Goal: Information Seeking & Learning: Learn about a topic

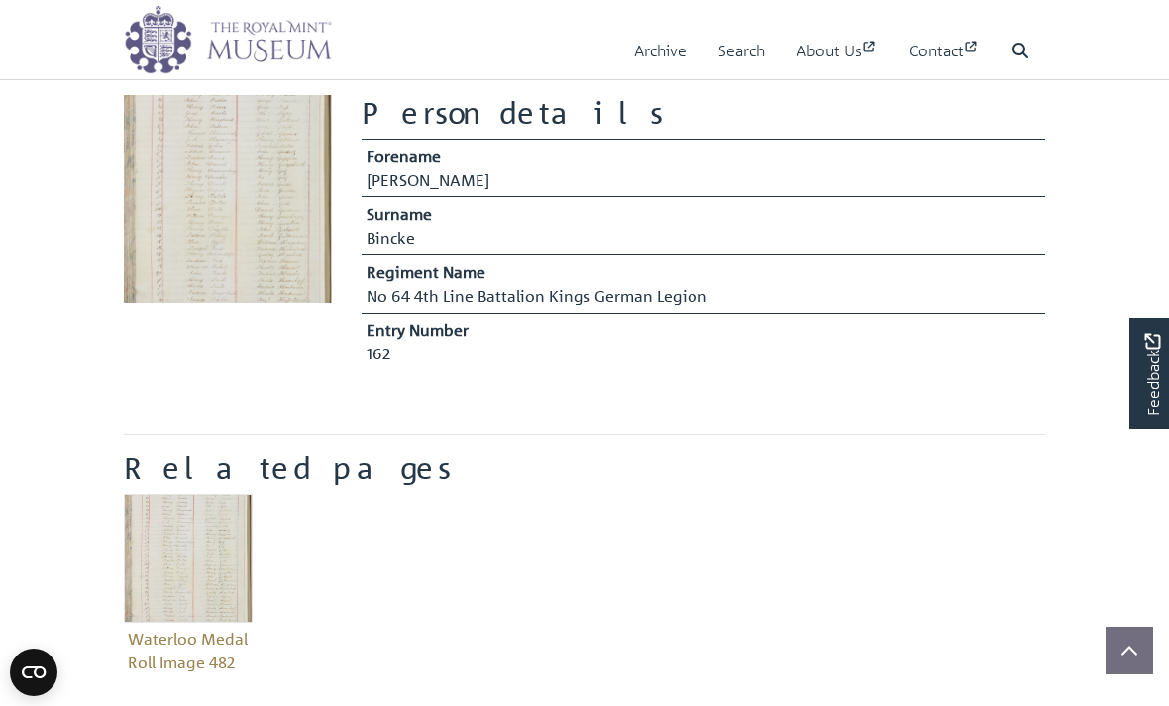
scroll to position [413, 0]
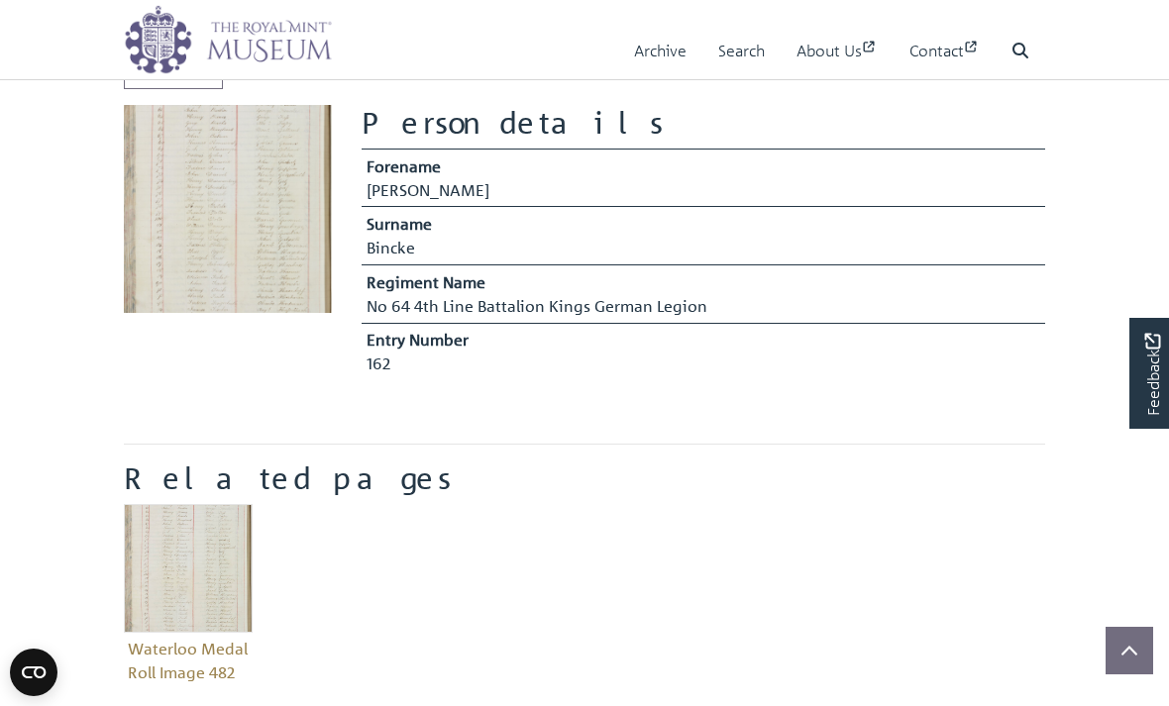
click at [918, 301] on td "No 64 4th Line Battalion Kings German Legion" at bounding box center [704, 308] width 684 height 29
click at [938, 313] on td "No 64 4th Line Battalion Kings German Legion" at bounding box center [704, 308] width 684 height 29
click at [934, 363] on td "162" at bounding box center [704, 366] width 684 height 29
click at [953, 352] on td "162" at bounding box center [704, 366] width 684 height 29
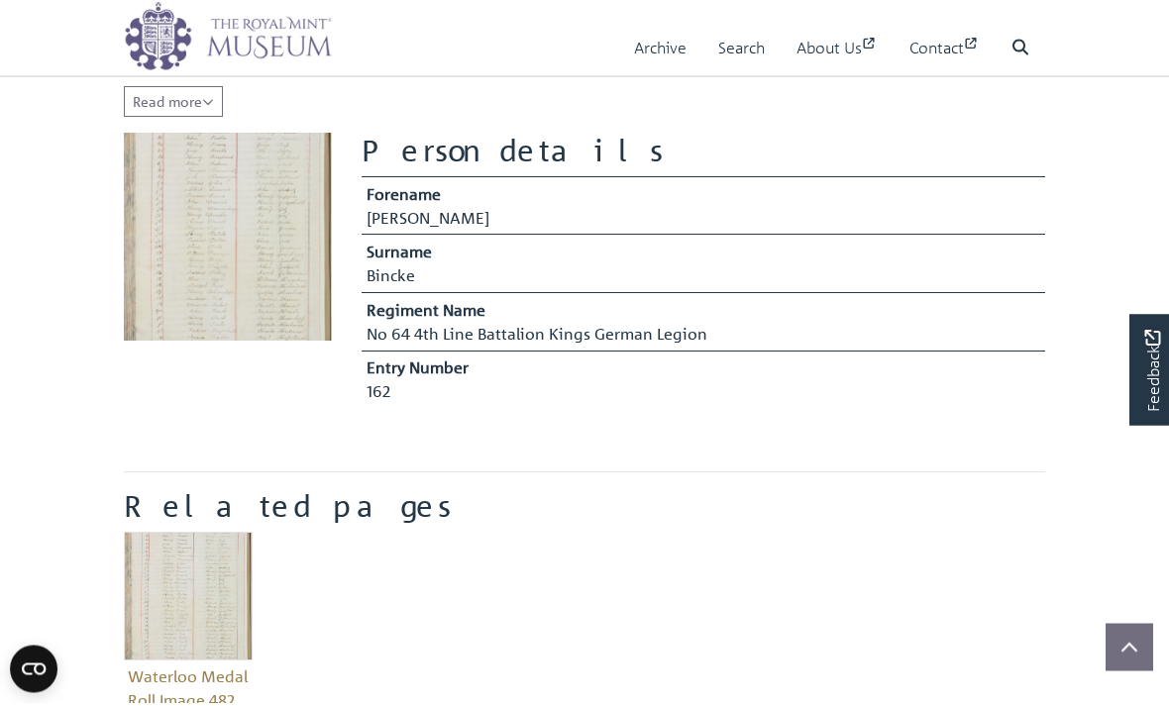
scroll to position [386, 0]
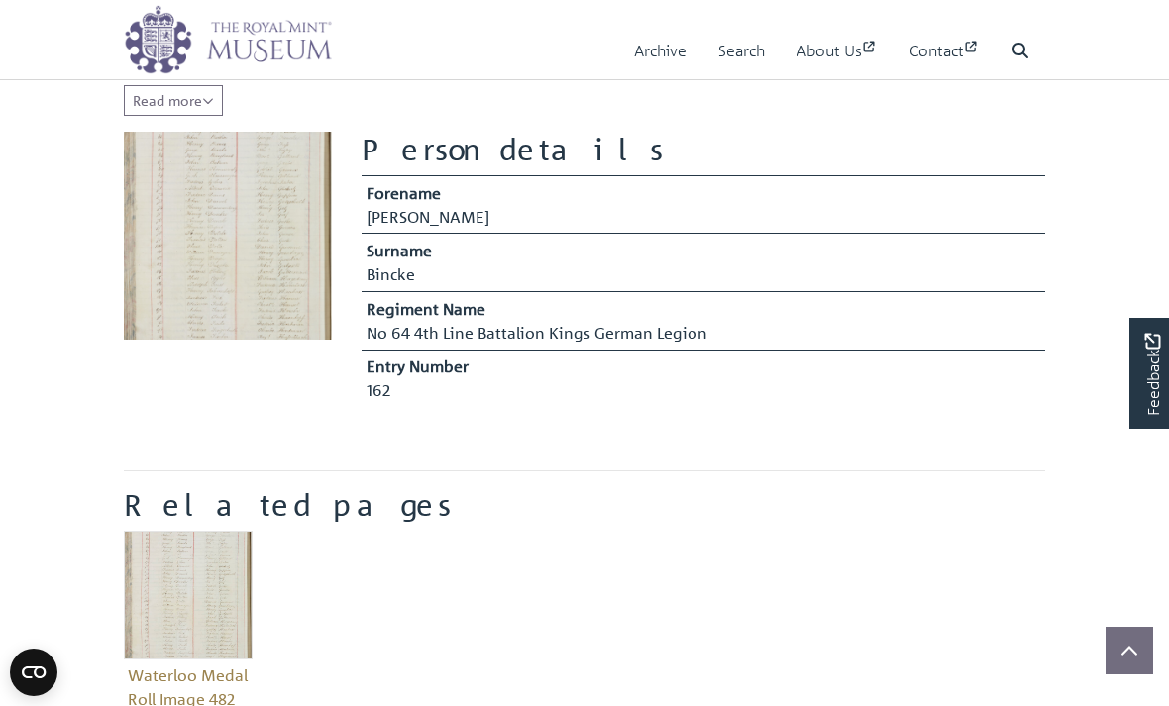
copy td "No 64 4th Line Battalion Kings German Legion"
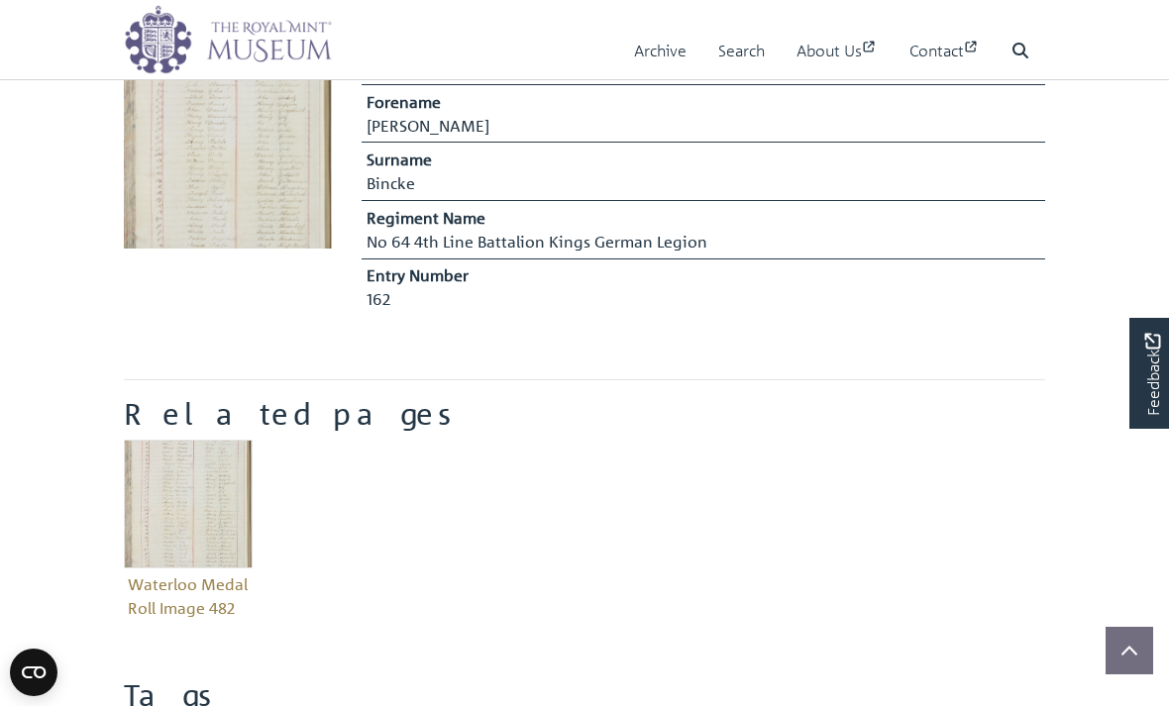
scroll to position [477, 0]
click at [187, 187] on img at bounding box center [228, 145] width 208 height 208
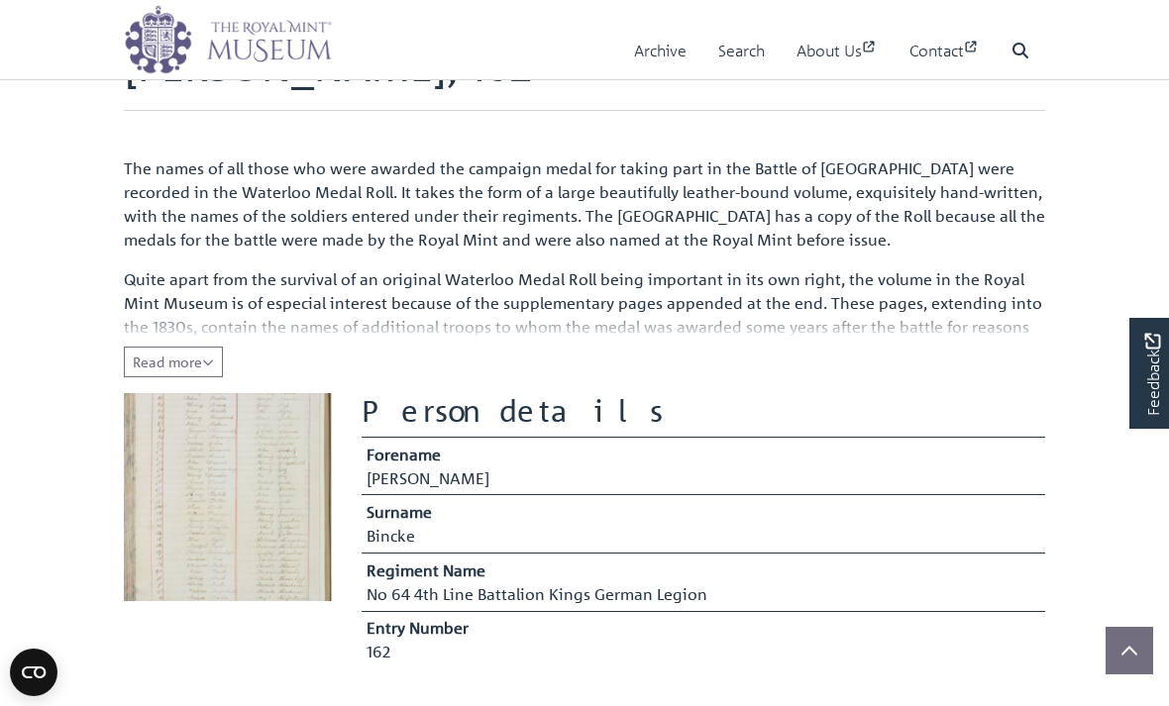
scroll to position [94, 0]
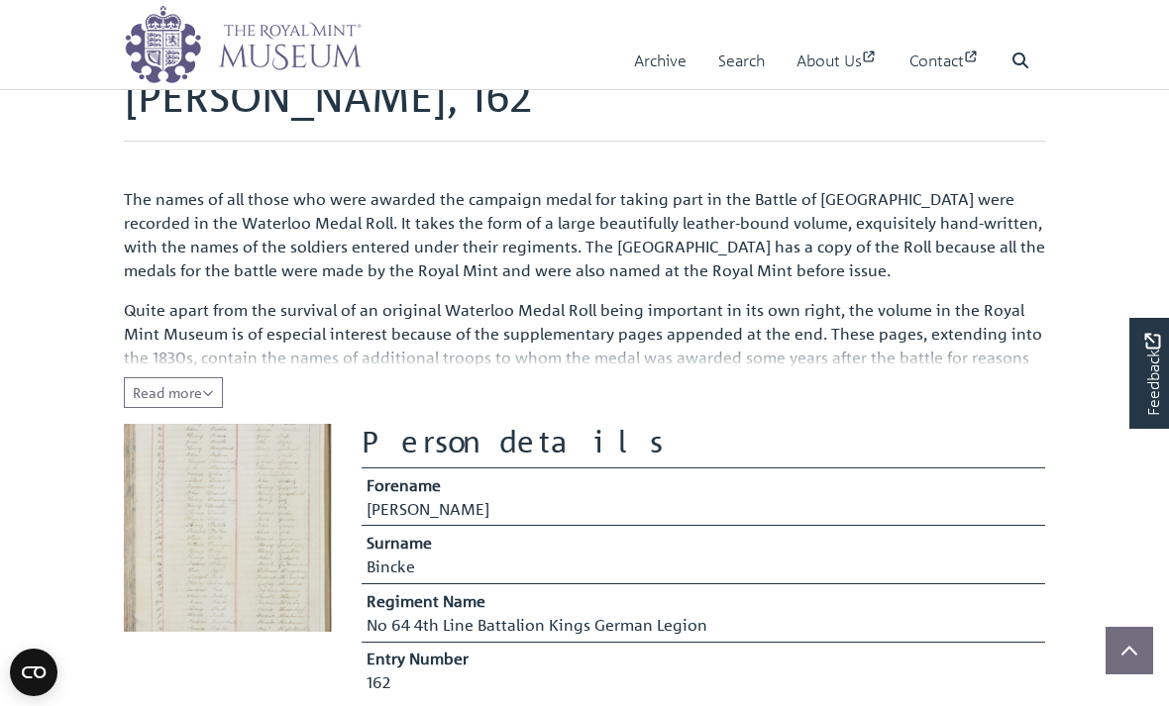
click at [179, 389] on span "Read more" at bounding box center [173, 392] width 81 height 18
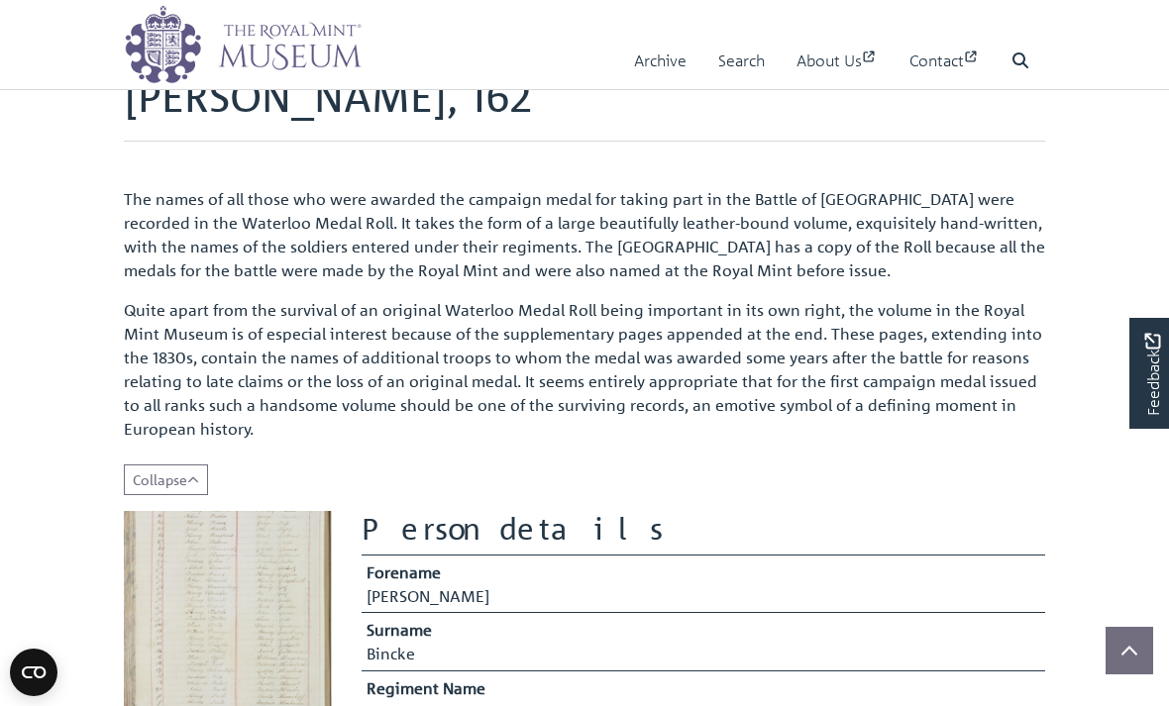
click at [266, 617] on img at bounding box center [228, 615] width 208 height 208
click at [261, 619] on img at bounding box center [228, 615] width 208 height 208
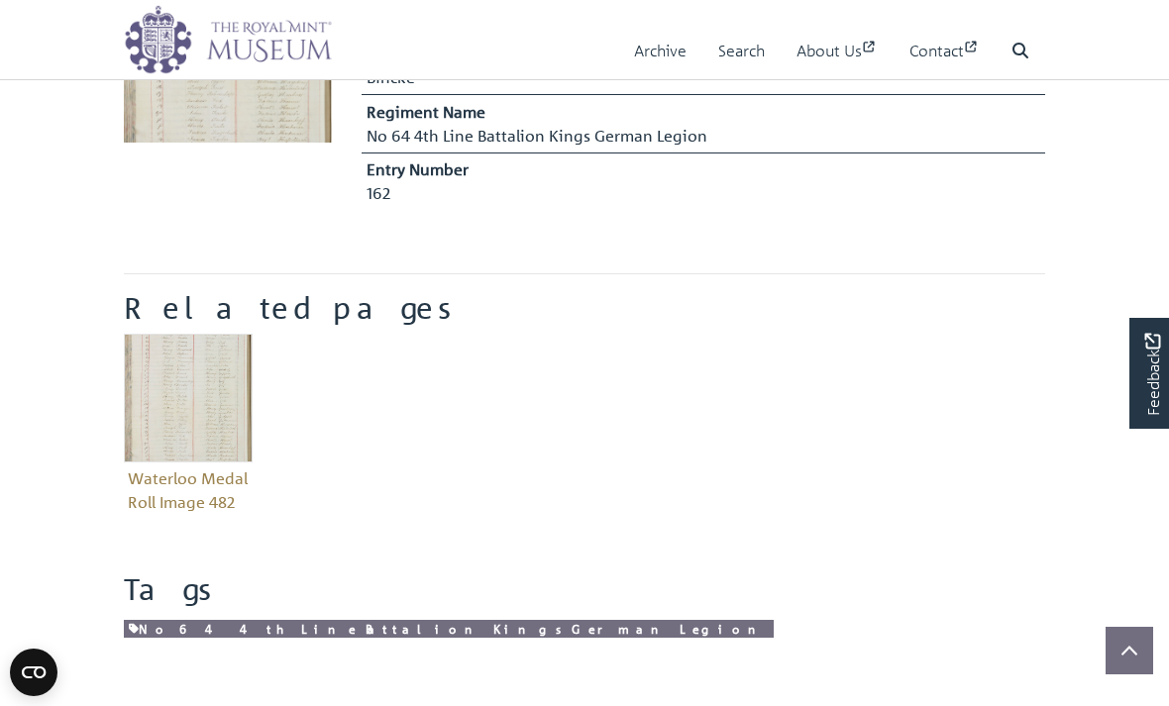
scroll to position [856, 0]
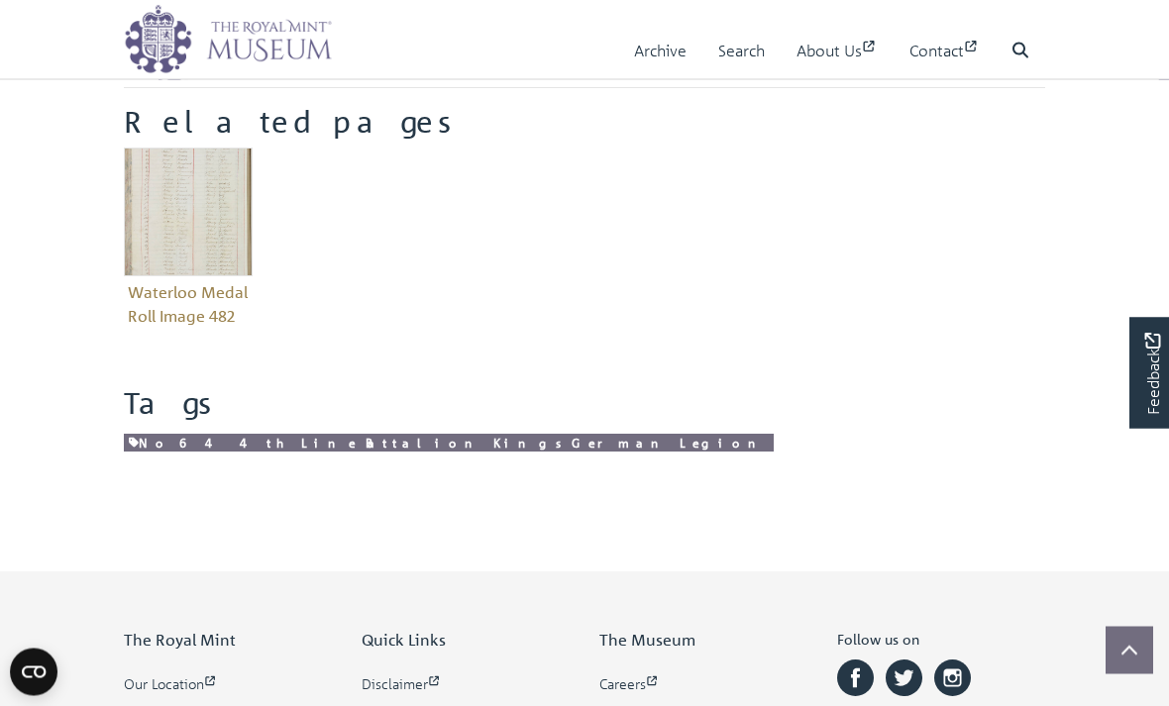
click at [178, 223] on img "Item related to this entity" at bounding box center [188, 213] width 129 height 129
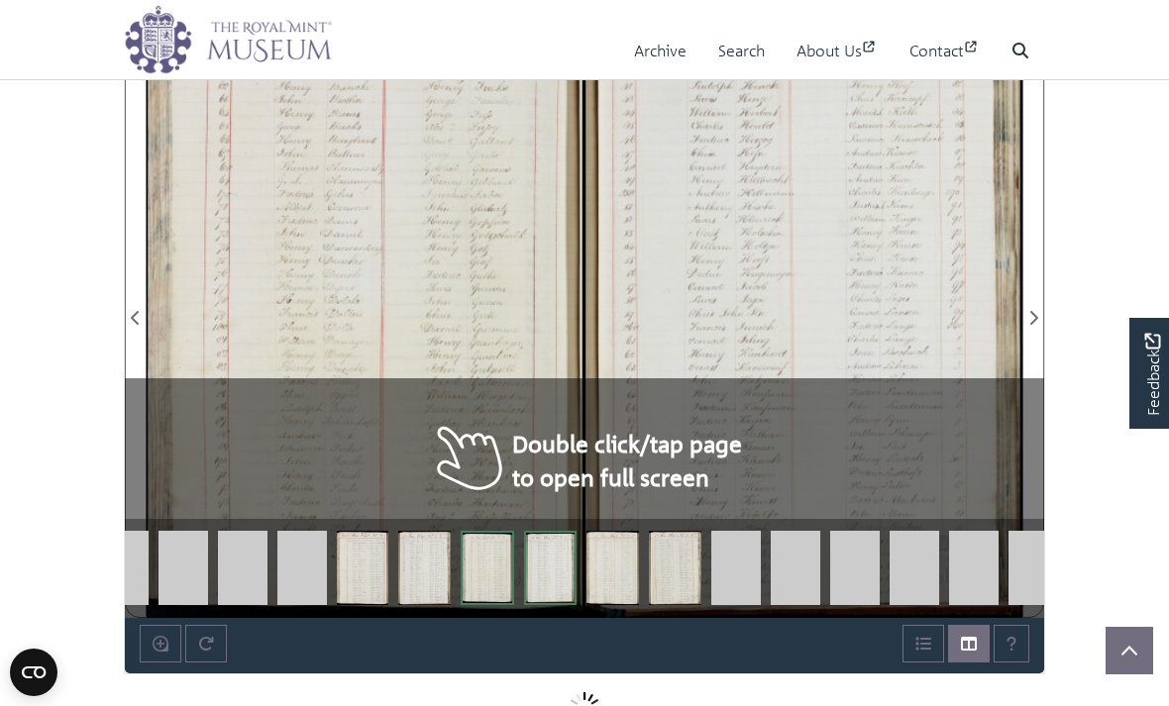
scroll to position [1246, 0]
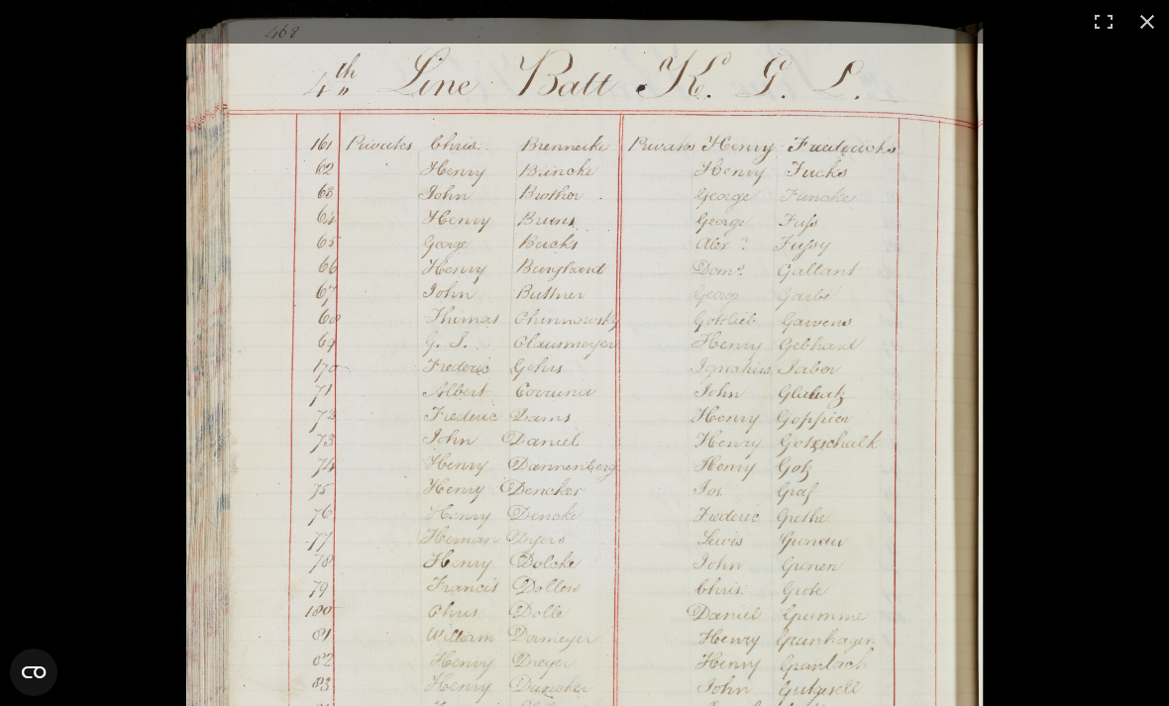
click at [923, 1] on div "1 / 1" at bounding box center [584, 22] width 1169 height 44
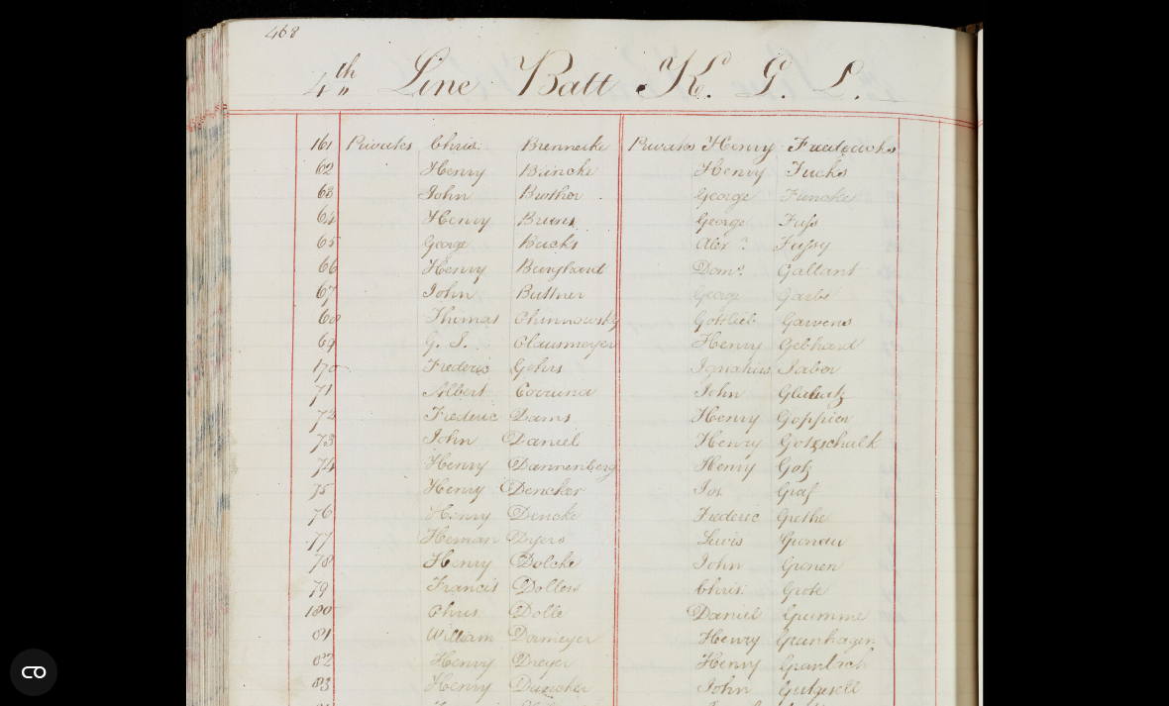
click at [965, 4] on div "1 / 1" at bounding box center [584, 22] width 1169 height 44
click at [992, 0] on div "1 / 1" at bounding box center [584, 22] width 1169 height 44
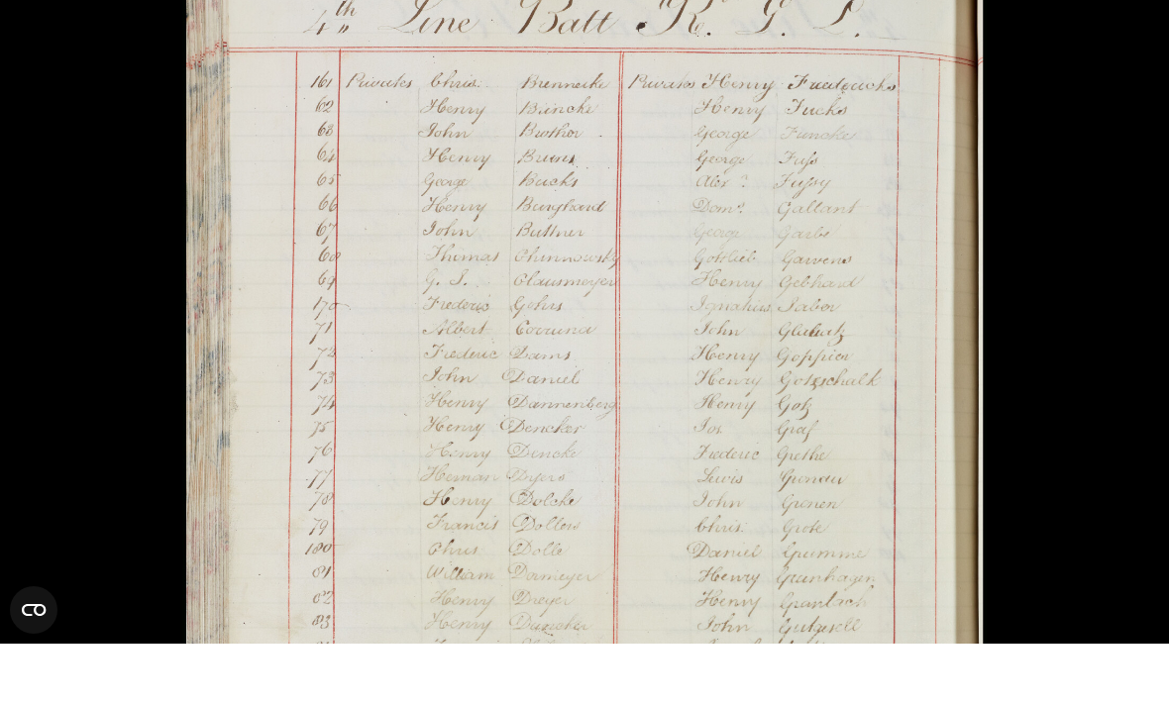
scroll to position [1310, 0]
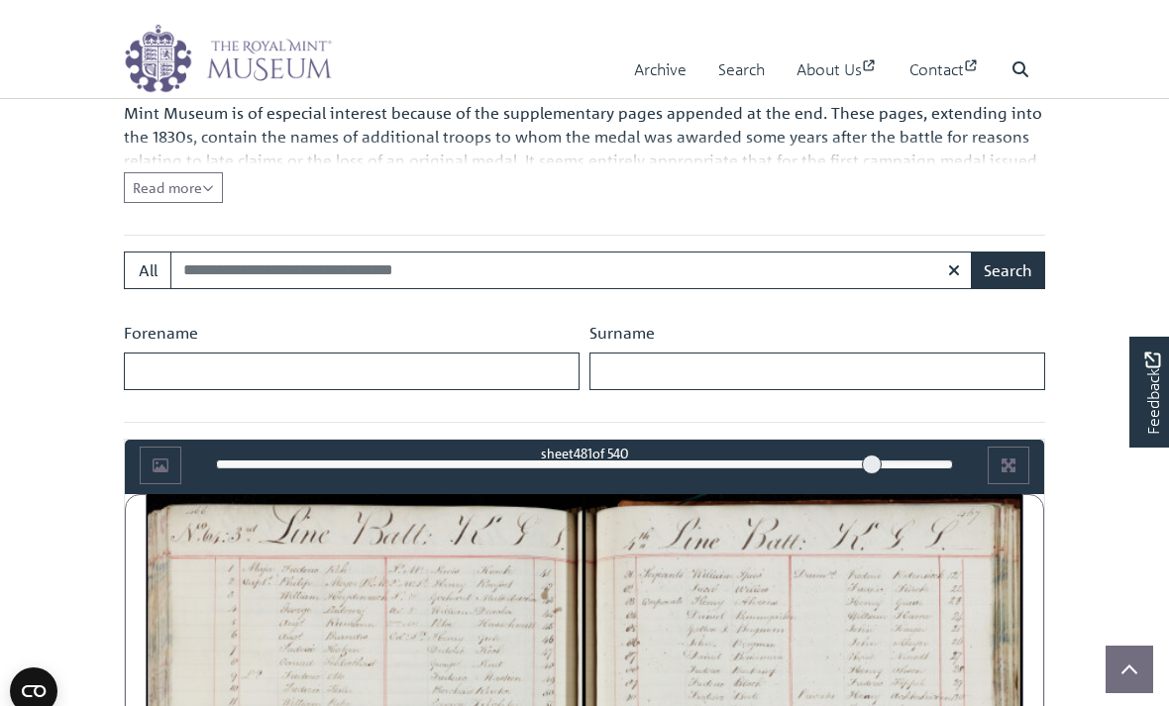
scroll to position [744, 0]
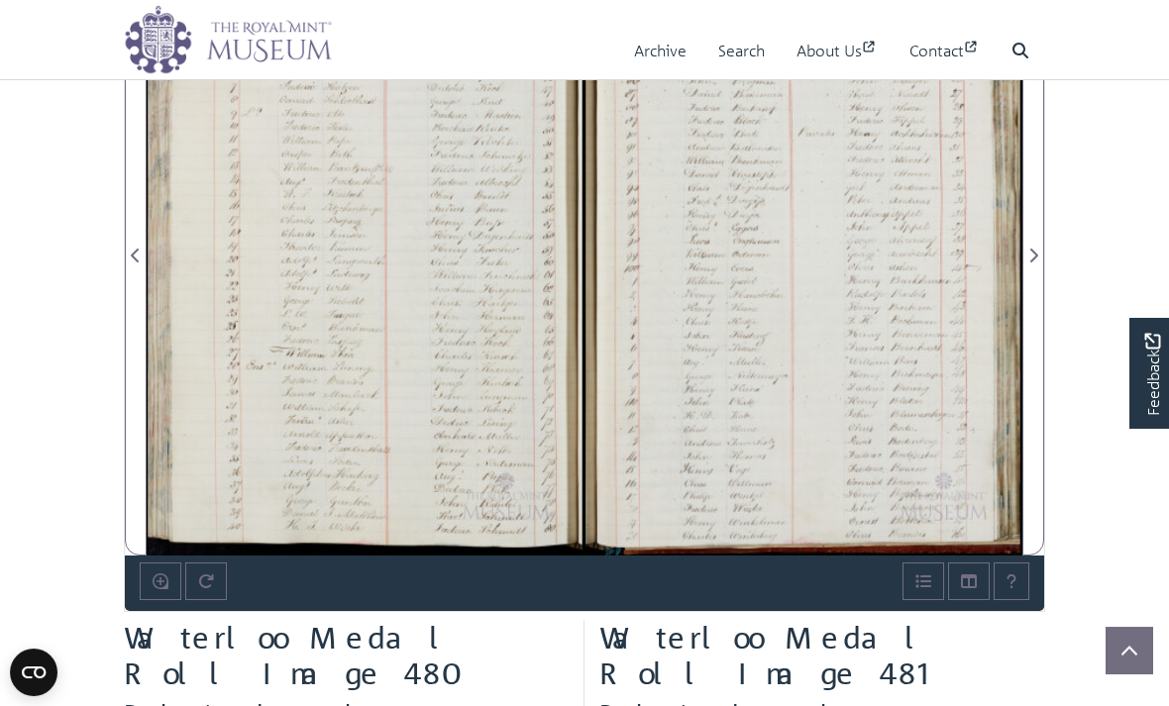
scroll to position [1303, 0]
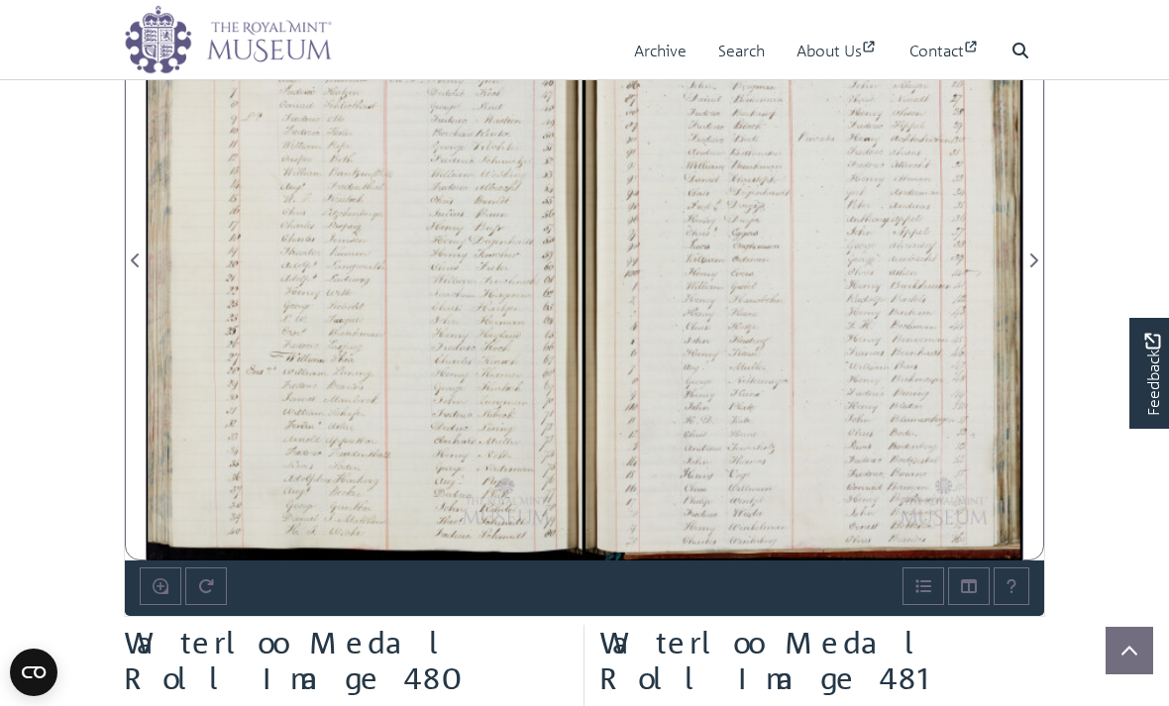
click at [907, 277] on div at bounding box center [803, 249] width 438 height 624
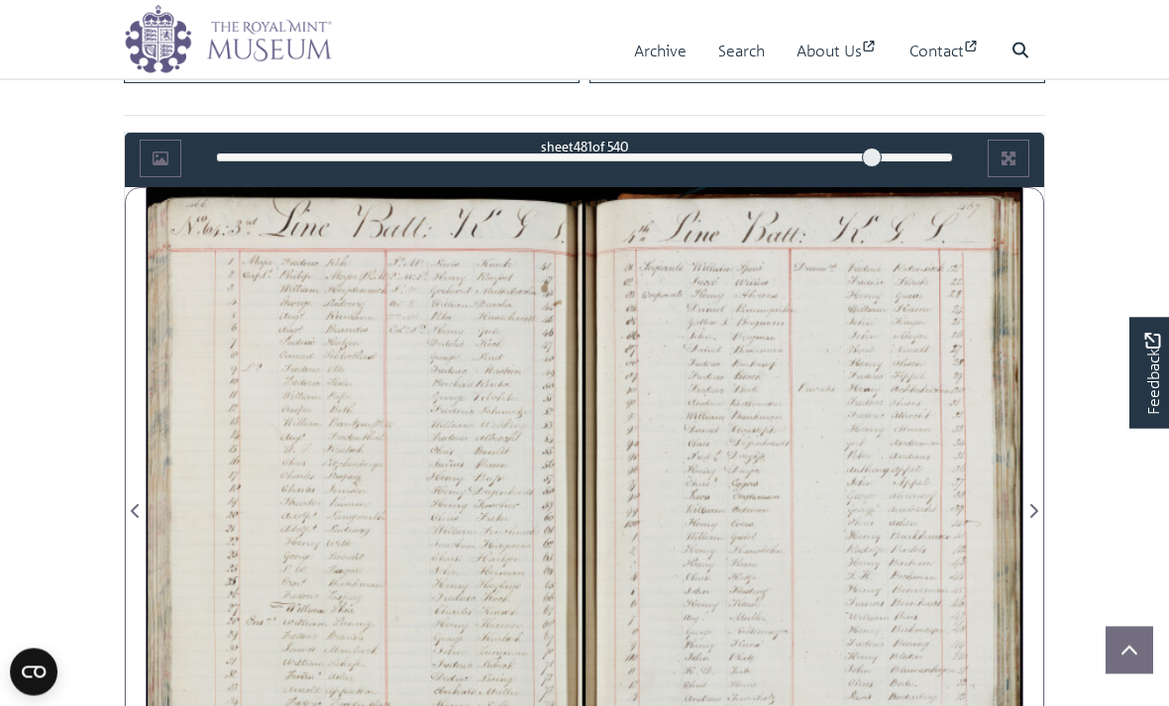
scroll to position [1051, 0]
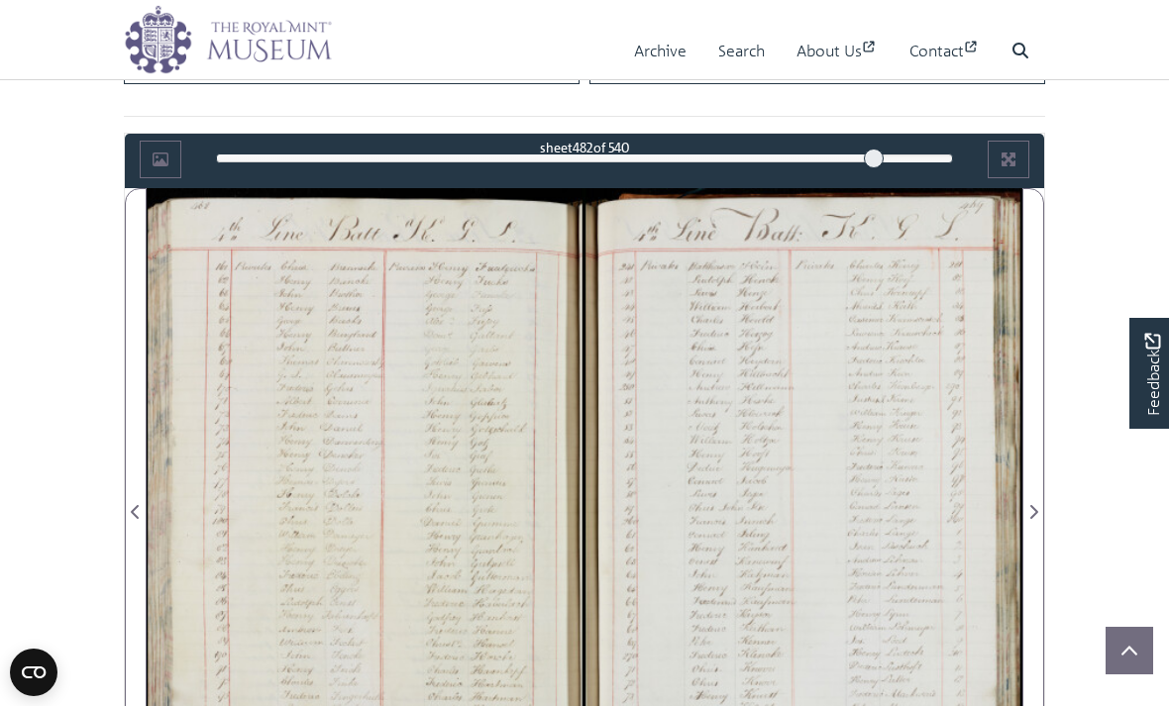
click at [111, 508] on section "Loading Image-only book sheet 482 of 540 482 *** The metadata has moved. You ca…" at bounding box center [584, 501] width 951 height 736
click at [139, 508] on icon "Previous Page" at bounding box center [136, 512] width 10 height 16
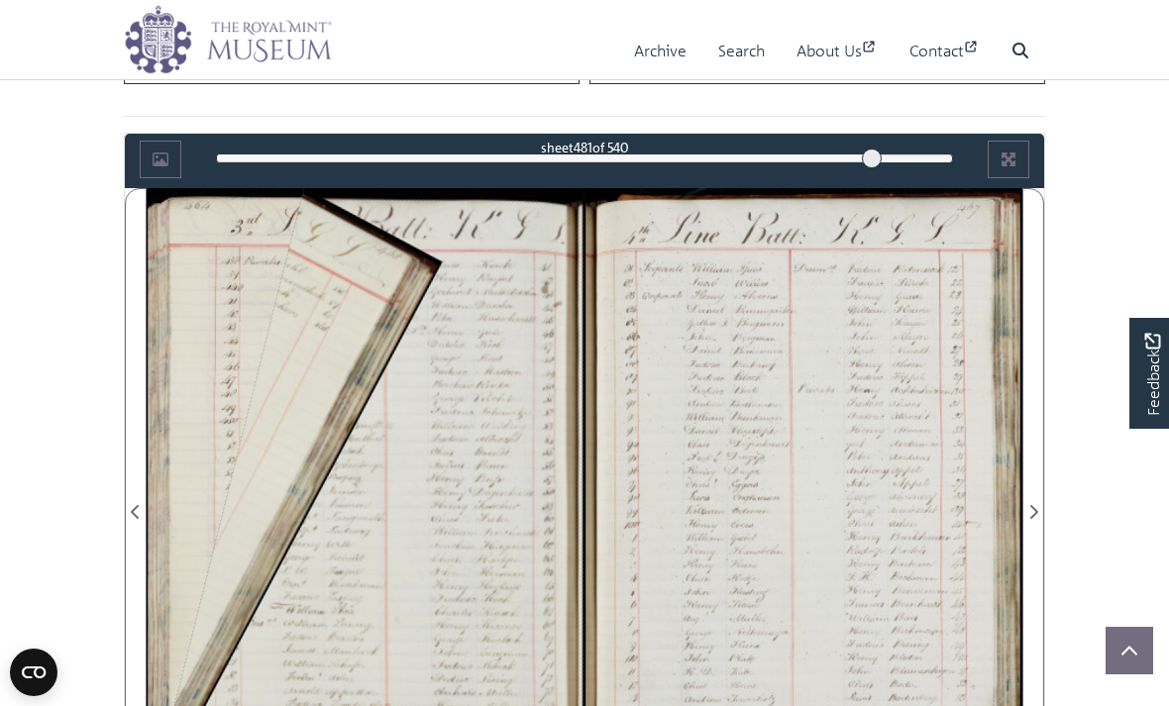
click at [131, 512] on span "Previous Page" at bounding box center [136, 512] width 20 height 24
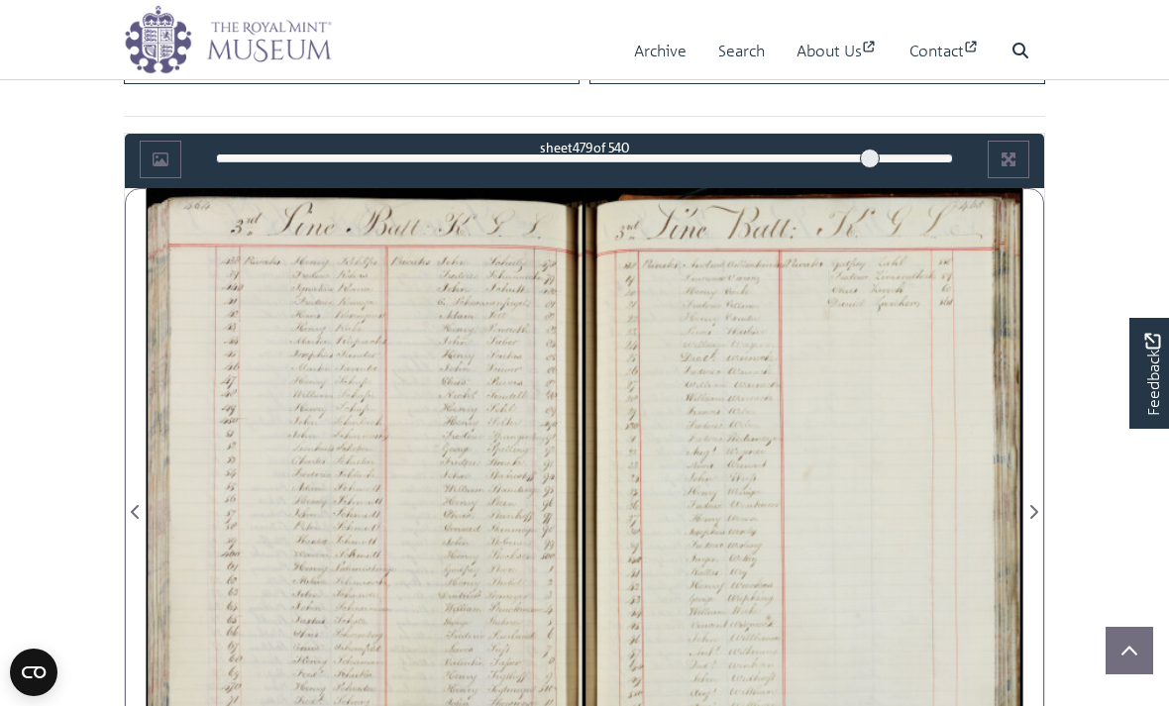
click at [132, 518] on span "Previous Page" at bounding box center [136, 512] width 20 height 24
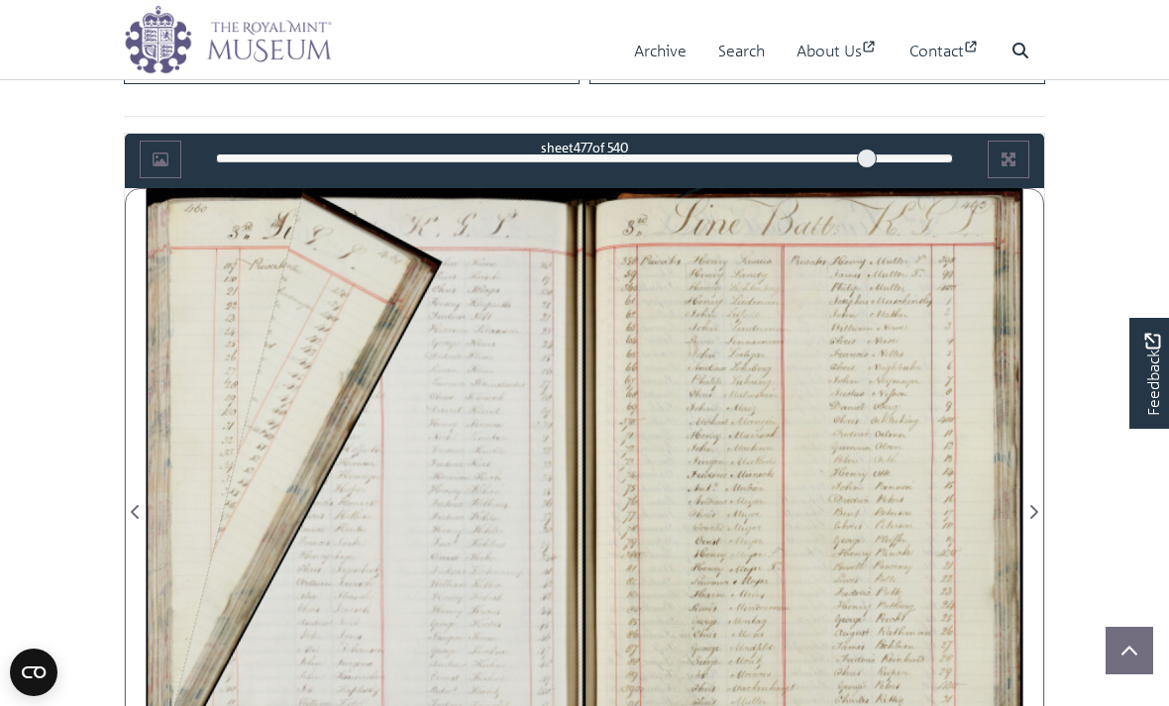
click at [131, 517] on span "Previous Page" at bounding box center [136, 512] width 20 height 24
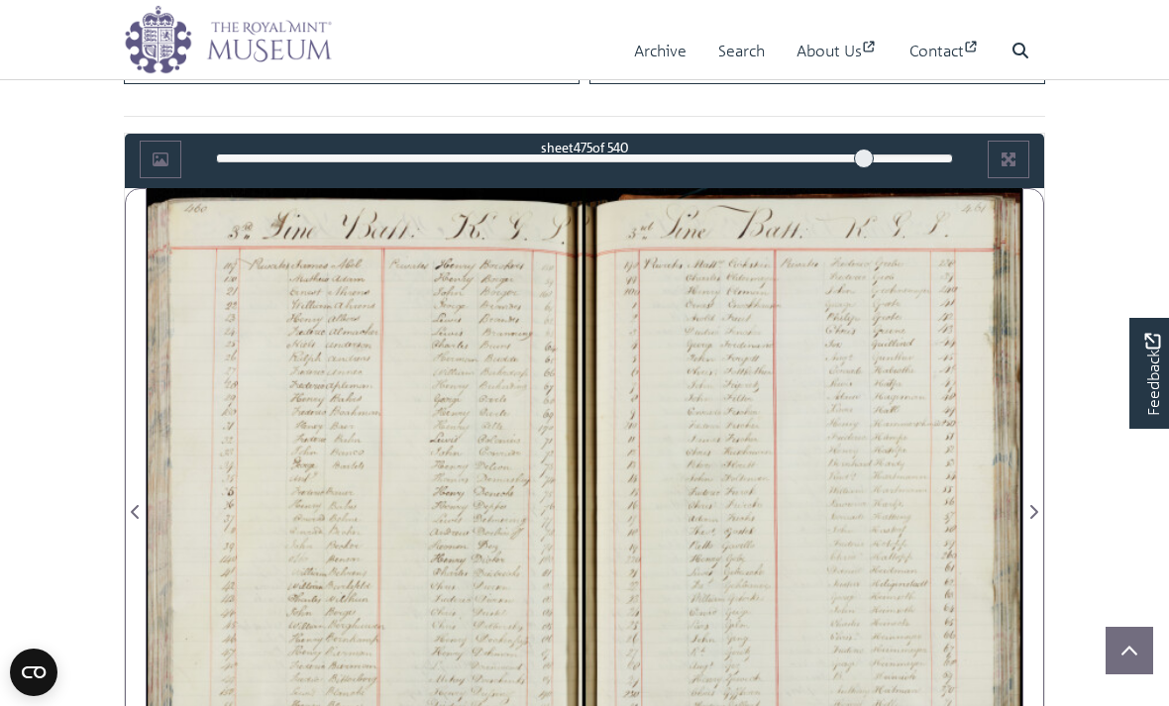
click at [134, 514] on span "Previous Page" at bounding box center [136, 512] width 20 height 24
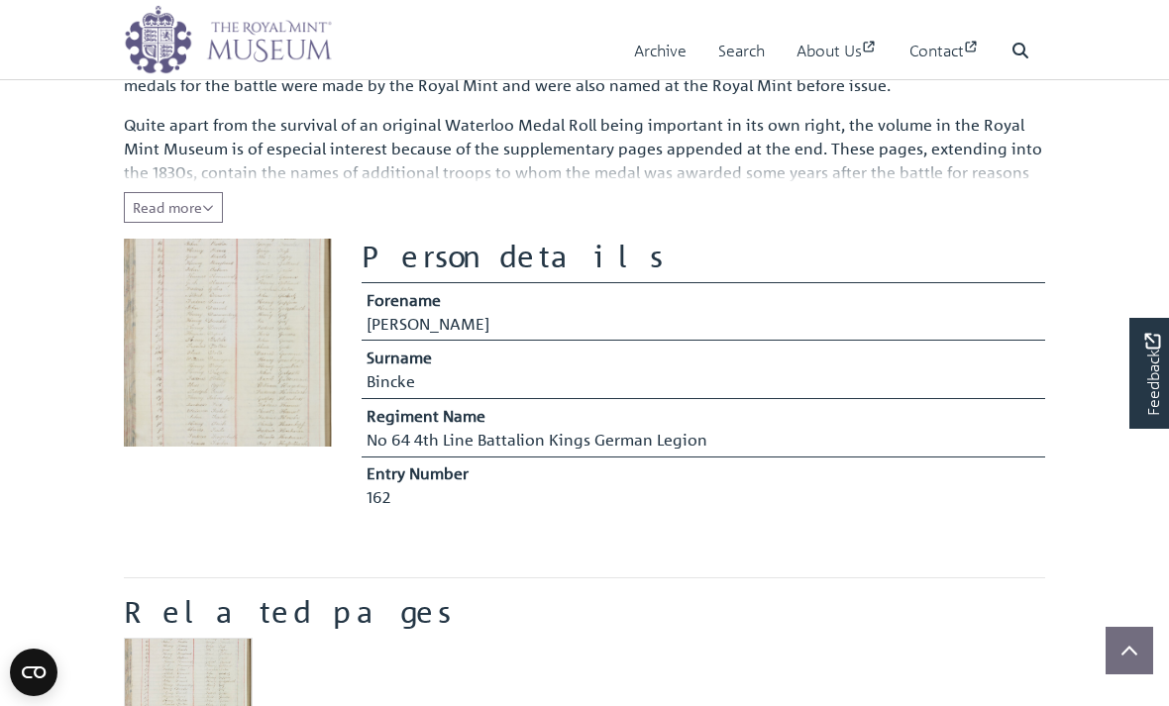
scroll to position [283, 0]
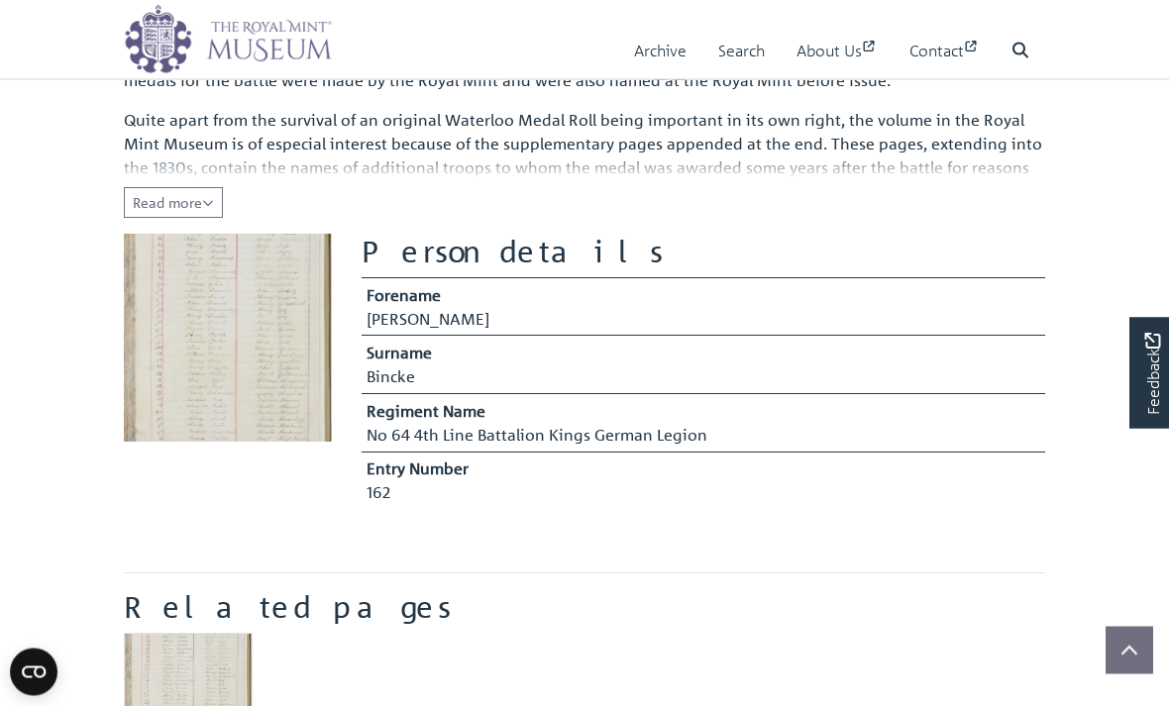
click at [188, 342] on img at bounding box center [228, 339] width 208 height 208
click at [159, 680] on img "Item related to this entity" at bounding box center [188, 698] width 129 height 129
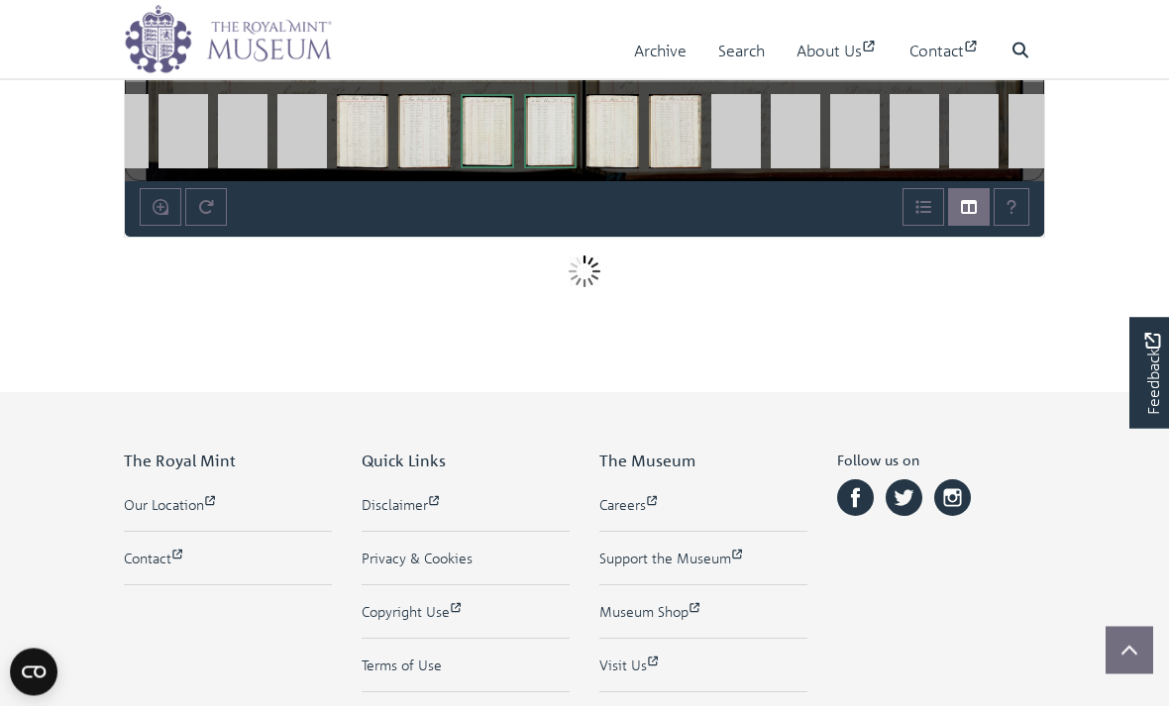
scroll to position [1682, 0]
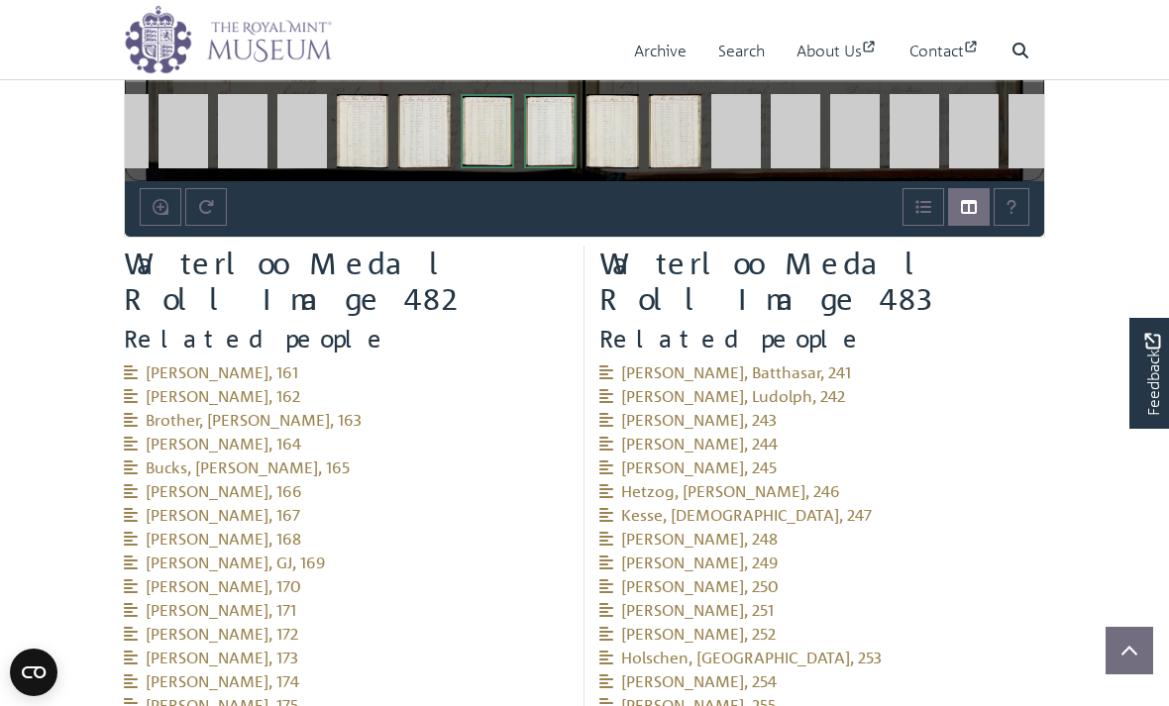
click at [163, 386] on span "[PERSON_NAME], 162" at bounding box center [212, 396] width 176 height 20
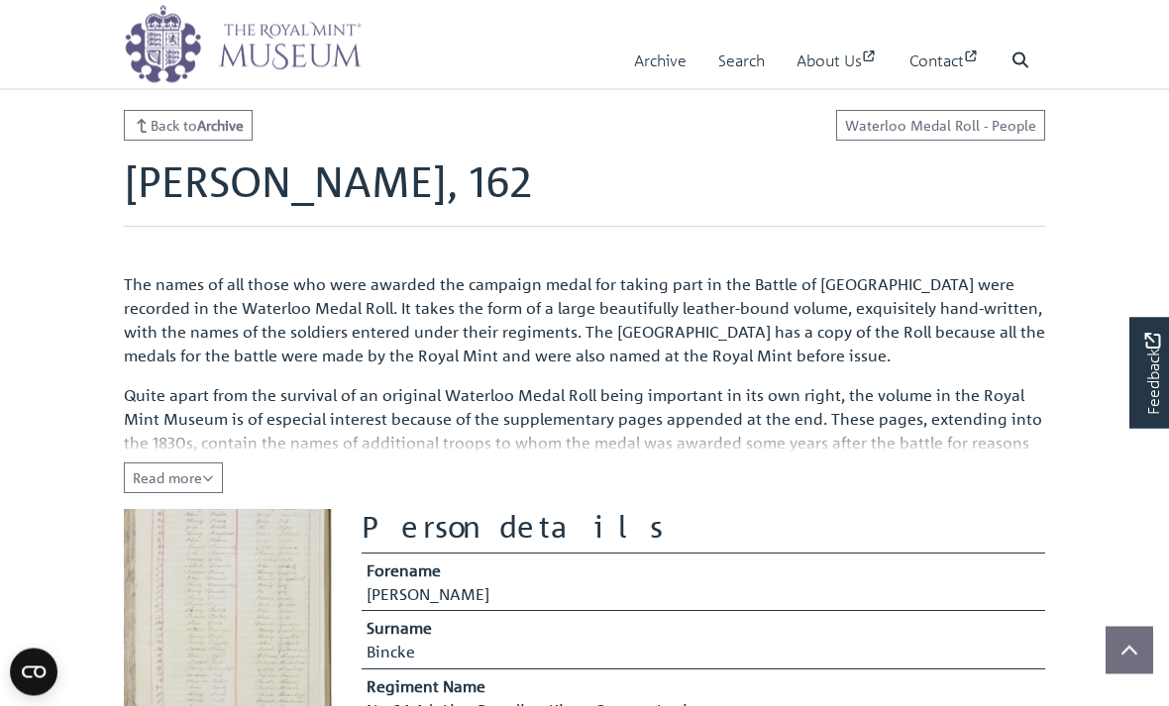
scroll to position [9, 0]
click at [150, 466] on button "Read more Collapse" at bounding box center [173, 478] width 99 height 31
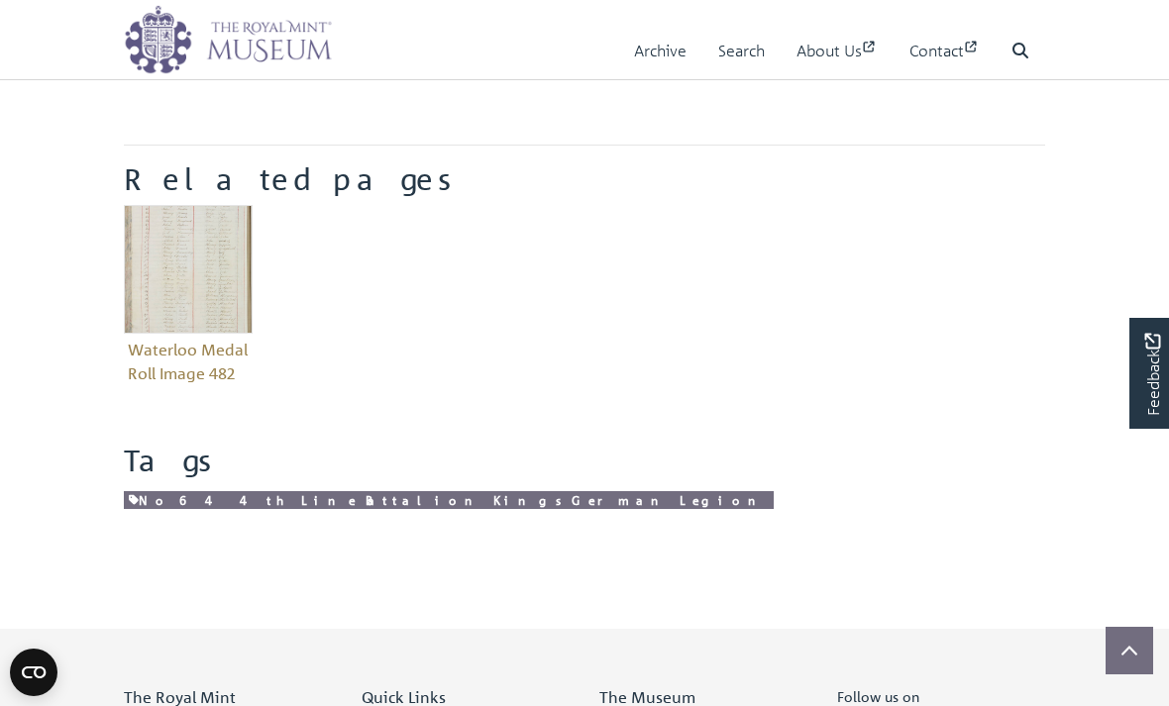
scroll to position [852, 0]
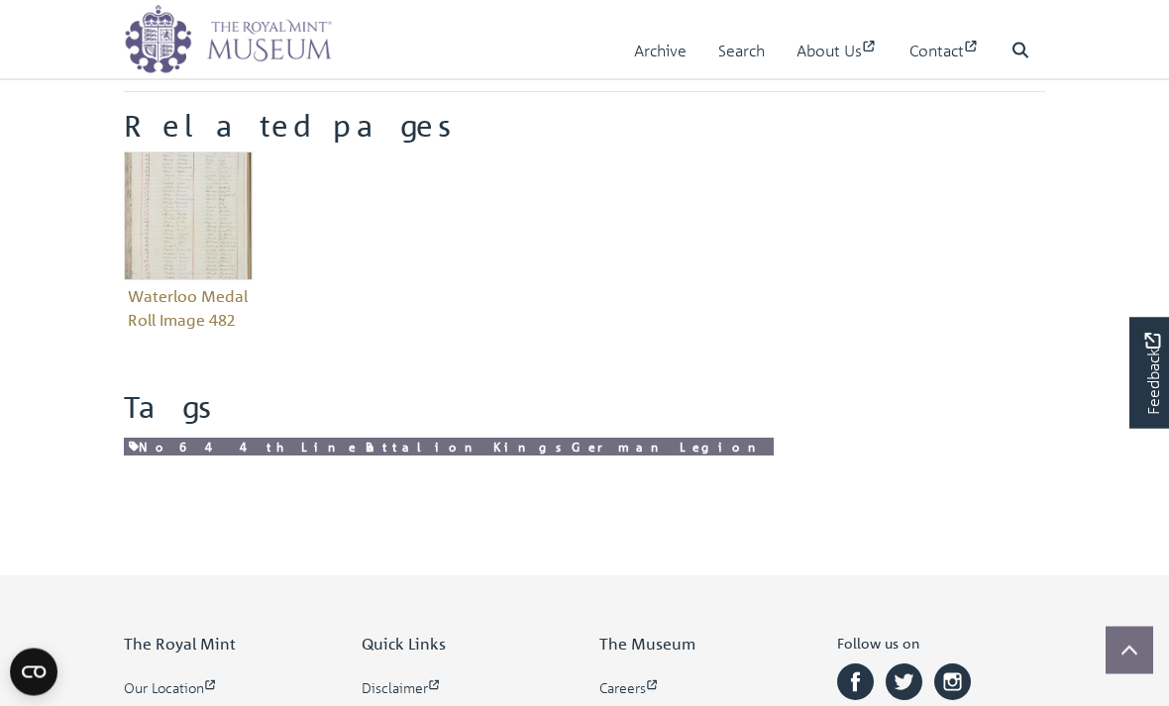
click at [166, 444] on link "No 64 4th Line Battalion Kings German Legion" at bounding box center [449, 448] width 650 height 19
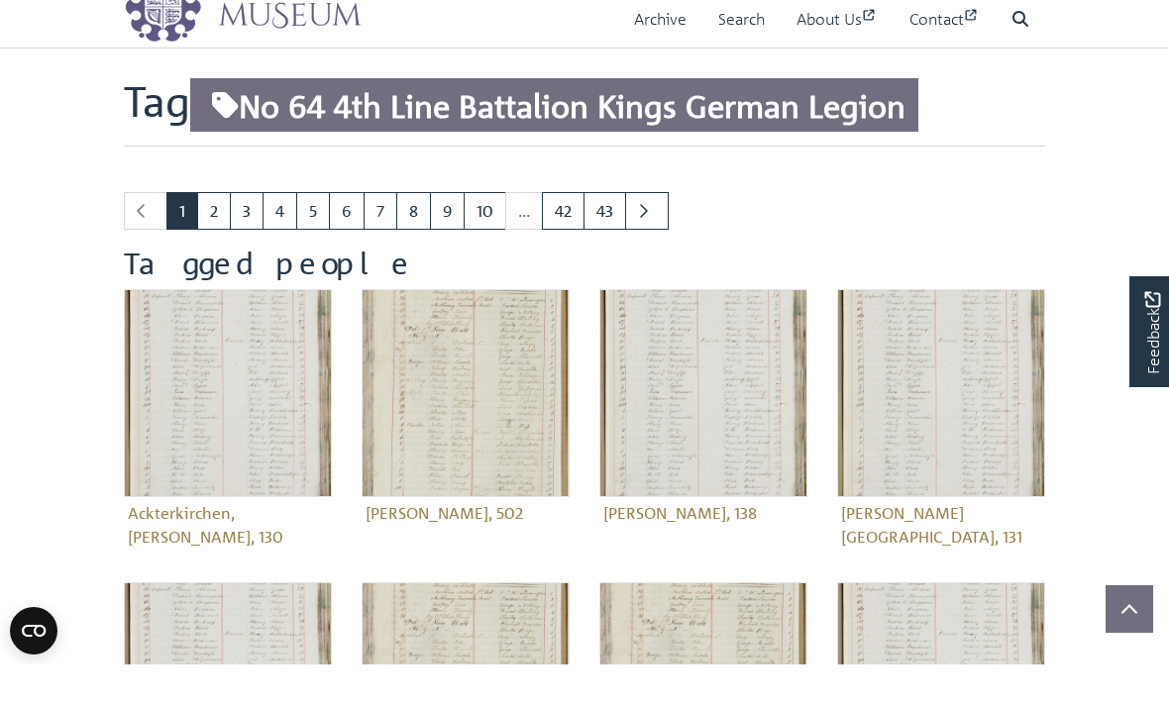
scroll to position [44, 0]
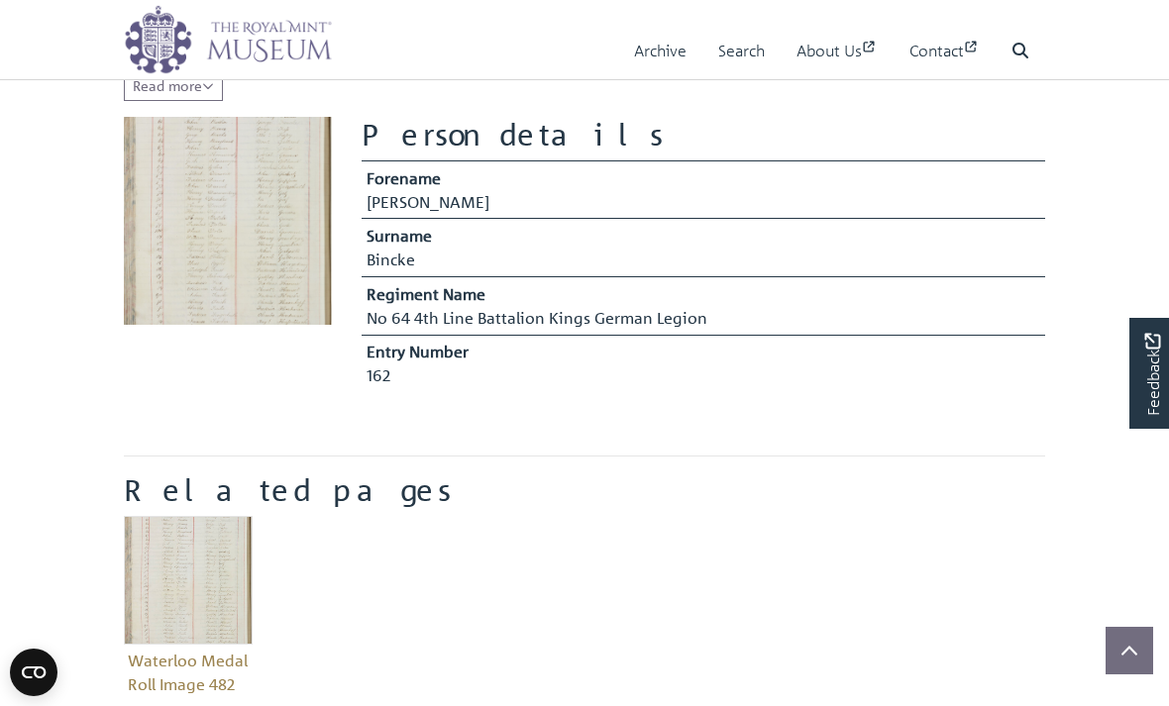
scroll to position [390, 0]
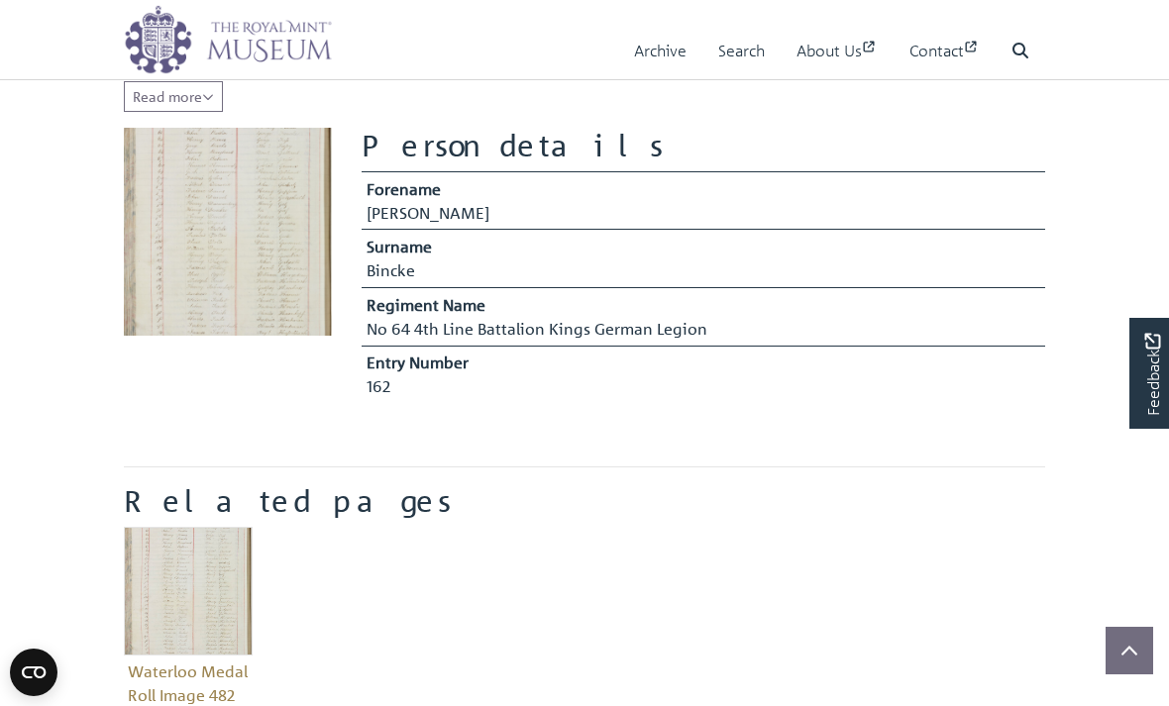
click at [174, 106] on button "Read more Collapse" at bounding box center [173, 96] width 99 height 31
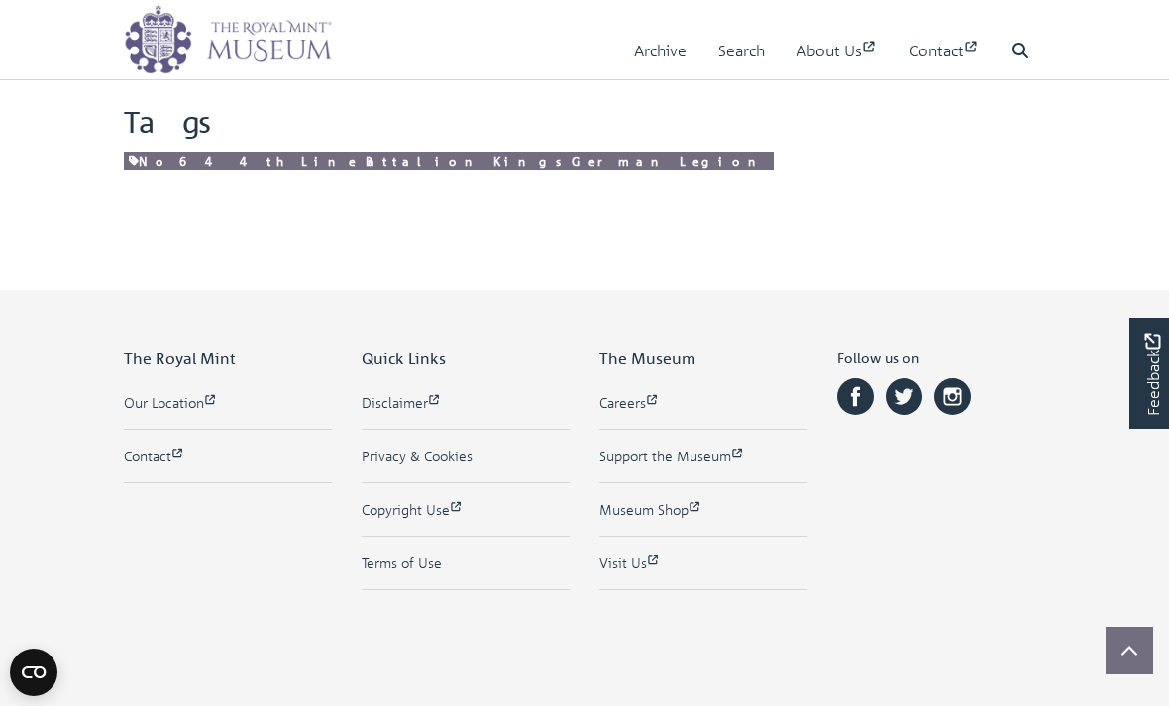
scroll to position [1193, 0]
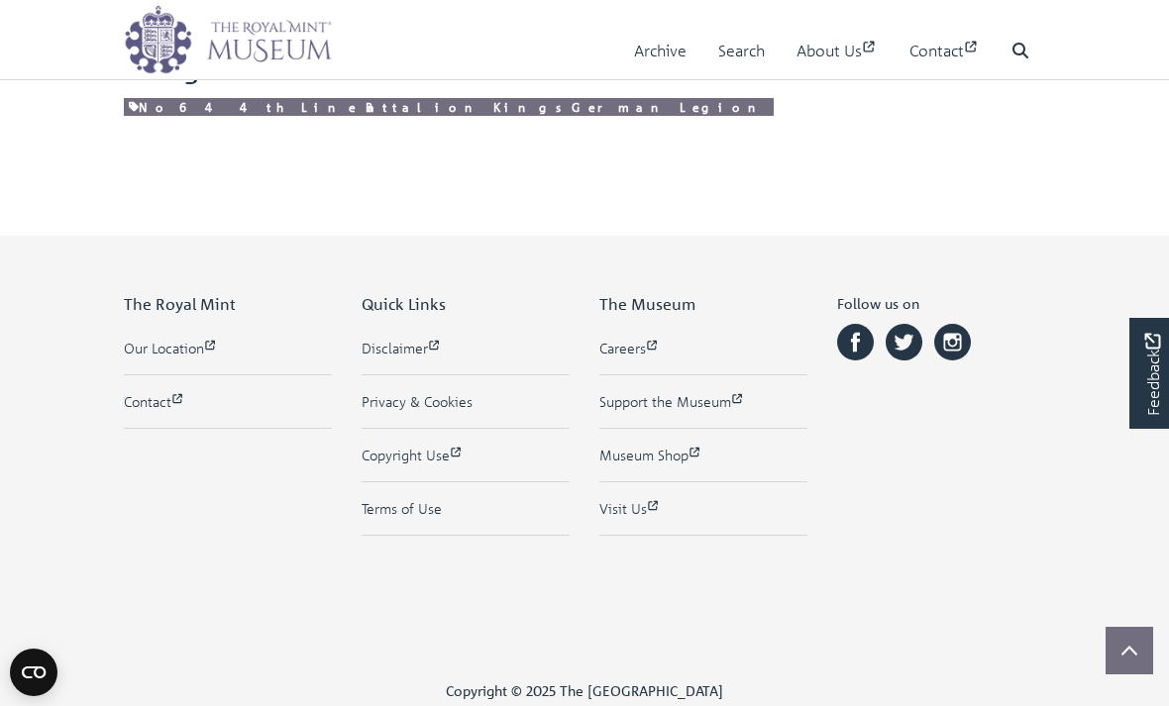
click at [618, 459] on link "Museum Shop" at bounding box center [703, 455] width 208 height 21
